Goal: Task Accomplishment & Management: Manage account settings

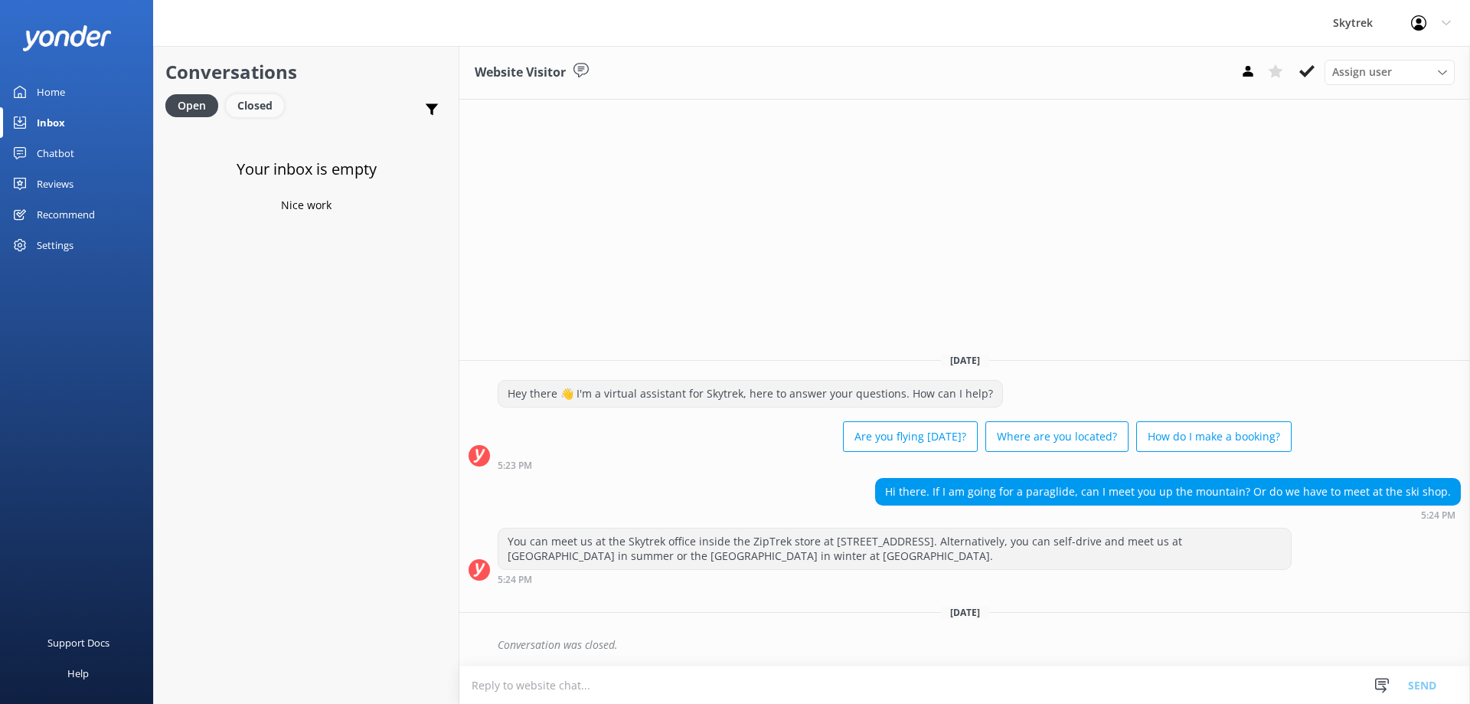
click at [258, 101] on div "Closed" at bounding box center [255, 105] width 58 height 23
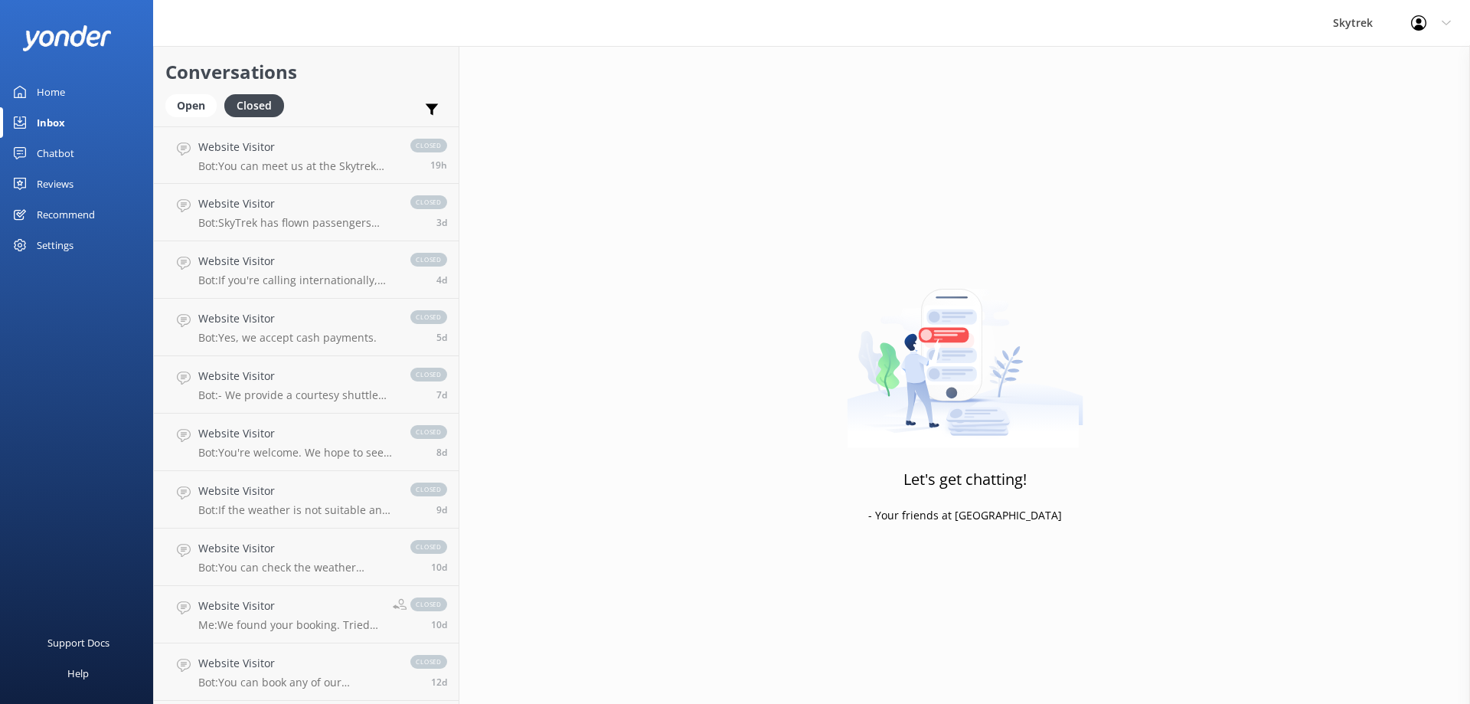
click at [325, 159] on p "Bot: You can meet us at the Skytrek office inside the ZipTrek store at 45 Camp …" at bounding box center [296, 166] width 197 height 14
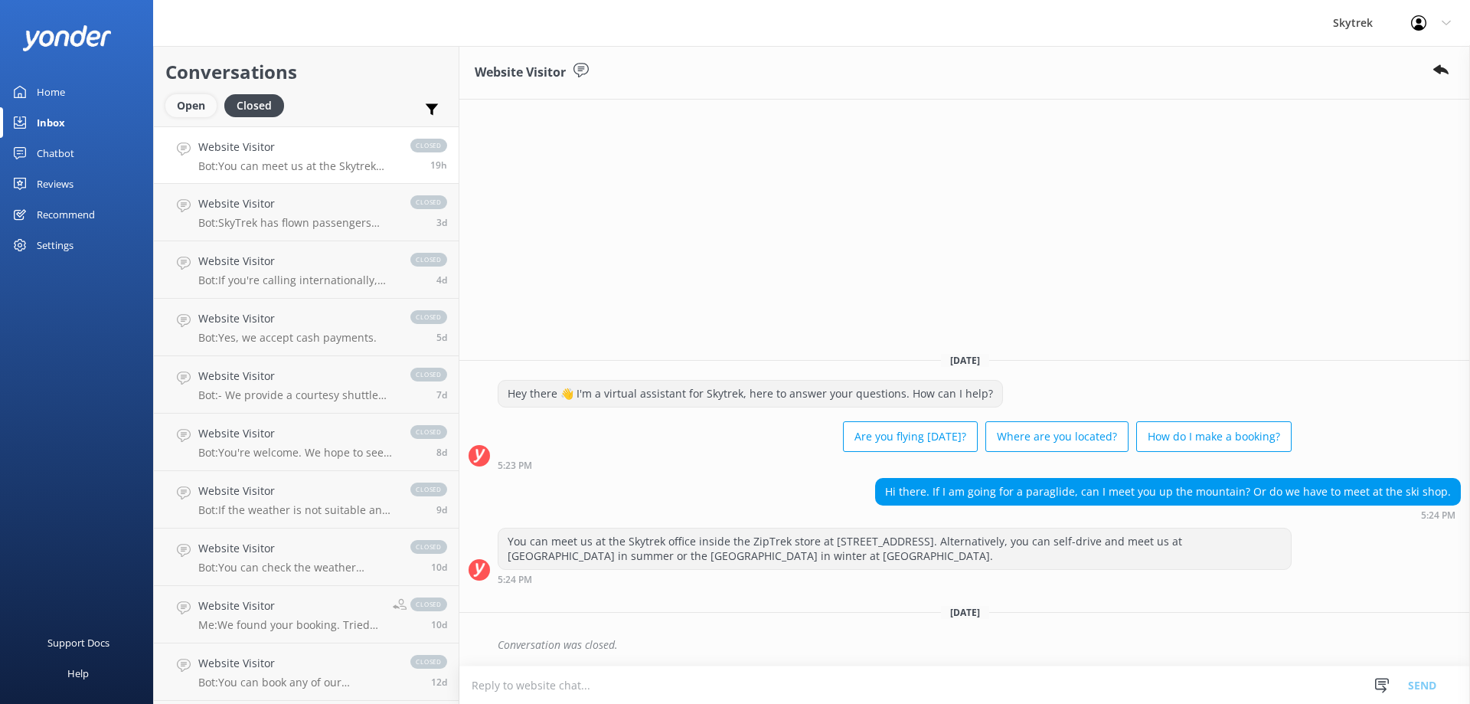
click at [201, 104] on div "Open" at bounding box center [190, 105] width 51 height 23
